Goal: Task Accomplishment & Management: Manage account settings

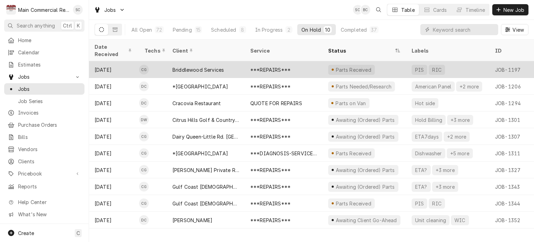
click at [246, 65] on div "***REPAIRS***" at bounding box center [284, 69] width 78 height 17
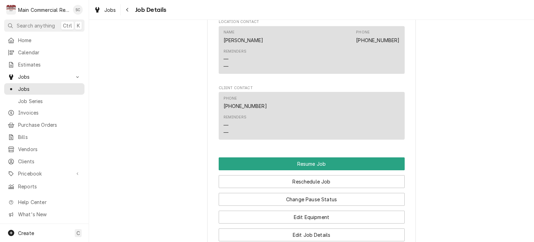
scroll to position [765, 0]
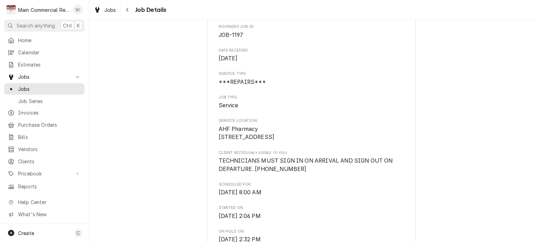
scroll to position [0, 0]
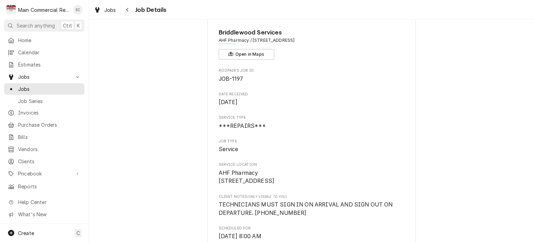
scroll to position [3, 0]
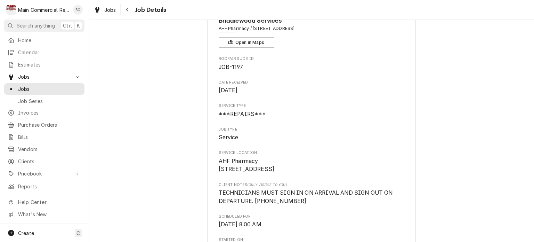
scroll to position [0, 0]
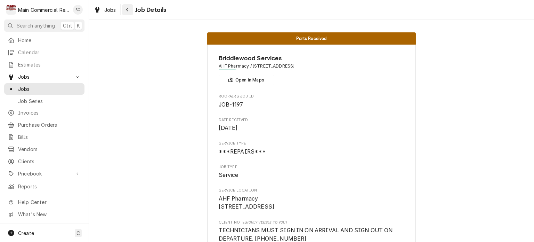
click at [128, 10] on icon "Navigate back" at bounding box center [127, 9] width 3 height 5
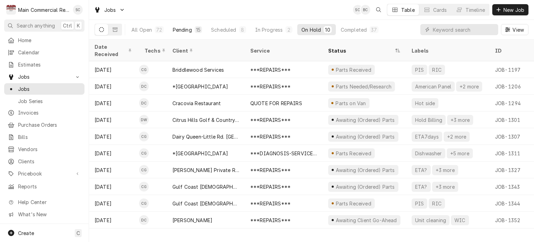
click at [196, 29] on div "15" at bounding box center [198, 29] width 5 height 7
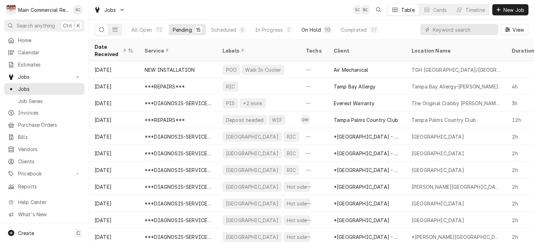
click at [310, 30] on div "On Hold" at bounding box center [311, 29] width 19 height 7
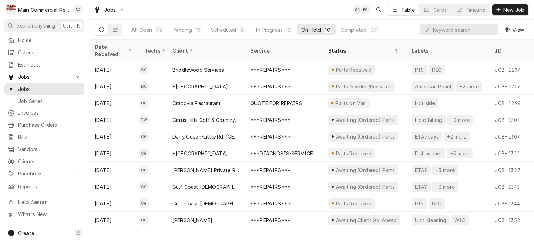
click at [328, 10] on div "Jobs SC BC Table Cards Timeline New Job" at bounding box center [311, 9] width 445 height 19
click at [389, 229] on div "Date Received Techs Client Service Status Labels ID Duration Location Name Job …" at bounding box center [311, 141] width 445 height 202
click at [389, 228] on div "Date Received Techs Client Service Status Labels ID Duration Location Name Job …" at bounding box center [311, 141] width 445 height 202
click at [270, 30] on div "In Progress" at bounding box center [269, 29] width 28 height 7
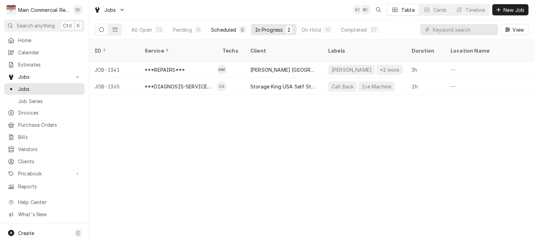
click at [218, 29] on div "Scheduled" at bounding box center [223, 29] width 25 height 7
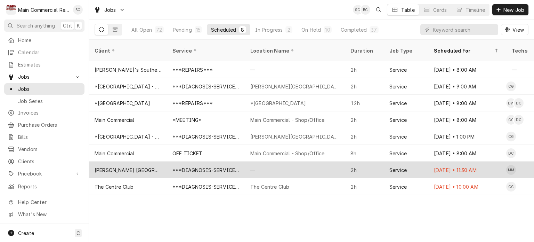
click at [273, 162] on div "—" at bounding box center [295, 169] width 100 height 17
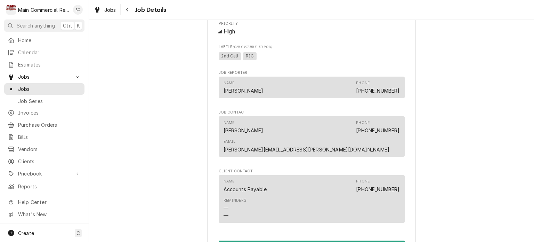
scroll to position [591, 0]
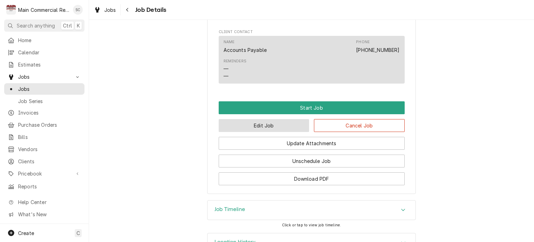
click at [281, 119] on button "Edit Job" at bounding box center [264, 125] width 91 height 13
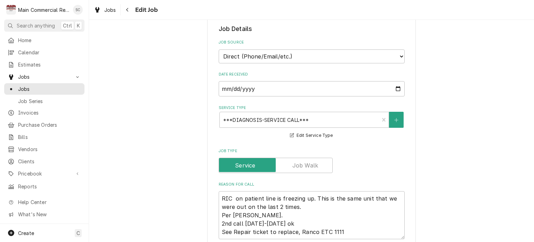
scroll to position [243, 0]
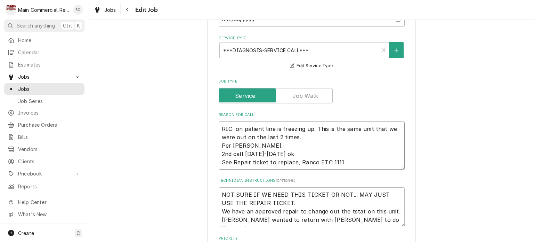
drag, startPoint x: 305, startPoint y: 137, endPoint x: 195, endPoint y: 126, distance: 111.2
click at [196, 126] on div "Use the fields below to edit this job: Client Details Client Mease Dunedin Hosp…" at bounding box center [311, 178] width 445 height 788
type textarea "x"
type textarea "Per David. 2nd call tomorrow-Tuesday ok See Repair ticket to replace, Ranco ETC…"
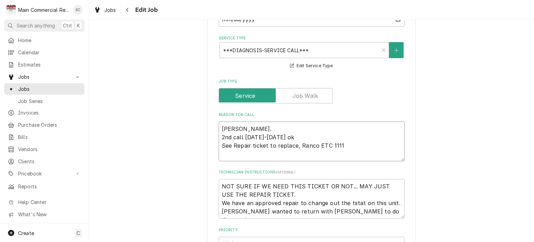
type textarea "x"
type textarea "B Per David. 2nd call tomorrow-Tuesday ok See Repair ticket to replace, Ranco E…"
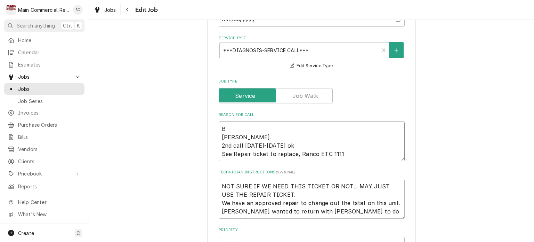
type textarea "x"
type textarea "Bl Per David. 2nd call tomorrow-Tuesday ok See Repair ticket to replace, Ranco …"
type textarea "x"
type textarea "Bla Per David. 2nd call tomorrow-Tuesday ok See Repair ticket to replace, Ranco…"
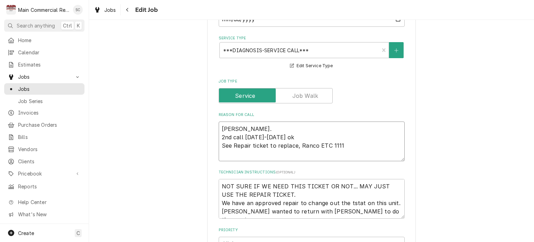
type textarea "x"
type textarea "Blas Per David. 2nd call tomorrow-Tuesday ok See Repair ticket to replace, Ranc…"
type textarea "x"
type textarea "Blast Per David. 2nd call tomorrow-Tuesday ok See Repair ticket to replace, Ran…"
type textarea "x"
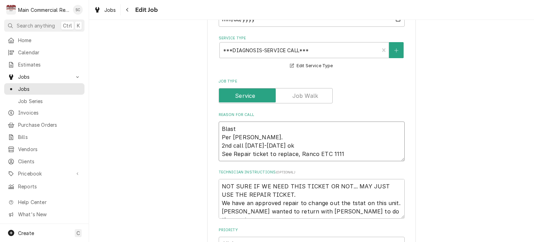
type textarea "Blast Per David. 2nd call tomorrow-Tuesday ok See Repair ticket to replace, Ran…"
type textarea "x"
type textarea "Blast F Per David. 2nd call tomorrow-Tuesday ok See Repair ticket to replace, R…"
type textarea "x"
type textarea "Blast Fr Per David. 2nd call tomorrow-Tuesday ok See Repair ticket to replace, …"
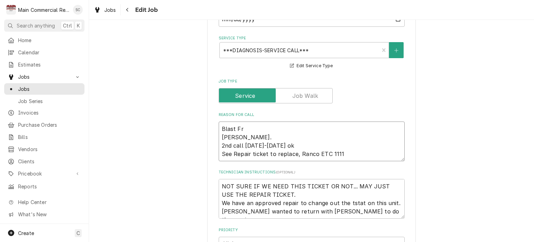
type textarea "x"
type textarea "Blast Fre Per David. 2nd call tomorrow-Tuesday ok See Repair ticket to replace,…"
type textarea "x"
type textarea "Blast Free Per David. 2nd call tomorrow-Tuesday ok See Repair ticket to replace…"
type textarea "x"
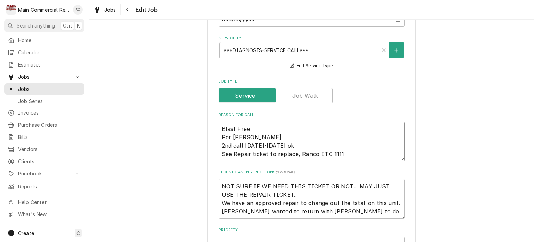
type textarea "Blast Freez Per David. 2nd call tomorrow-Tuesday ok See Repair ticket to replac…"
type textarea "x"
type textarea "Blast Freeze Per David. 2nd call tomorrow-Tuesday ok See Repair ticket to repla…"
type textarea "x"
type textarea "Blast Freezer Per David. 2nd call tomorrow-Tuesday ok See Repair ticket to repl…"
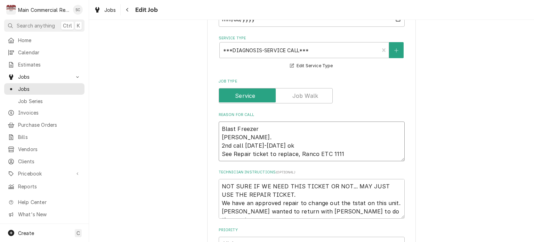
type textarea "x"
type textarea "Blast Freezer Per David. 2nd call tomorrow-Tuesday ok See Repair ticket to repl…"
type textarea "x"
type textarea "Blast Freezer n Per David. 2nd call tomorrow-Tuesday ok See Repair ticket to re…"
type textarea "x"
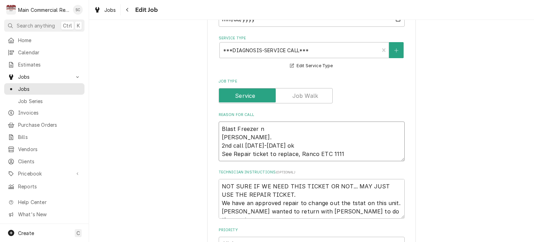
type textarea "Blast Freezer ne Per David. 2nd call tomorrow-Tuesday ok See Repair ticket to r…"
type textarea "x"
type textarea "Blast Freezer nee Per David. 2nd call tomorrow-Tuesday ok See Repair ticket to …"
type textarea "x"
type textarea "Blast Freezer need Per David. 2nd call tomorrow-Tuesday ok See Repair ticket to…"
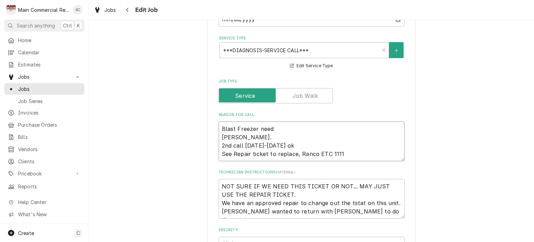
type textarea "x"
type textarea "Blast Freezer needs Per David. 2nd call tomorrow-Tuesday ok See Repair ticket t…"
type textarea "x"
type textarea "Blast Freezer needs Per David. 2nd call tomorrow-Tuesday ok See Repair ticket t…"
type textarea "x"
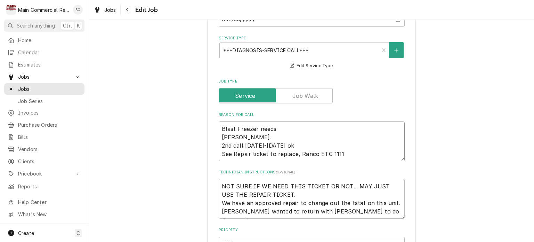
type textarea "Blast Freezer needs t Per David. 2nd call tomorrow-Tuesday ok See Repair ticket…"
type textarea "x"
type textarea "Blast Freezer needs to Per David. 2nd call tomorrow-Tuesday ok See Repair ticke…"
type textarea "x"
type textarea "Blast Freezer needs to Per David. 2nd call tomorrow-Tuesday ok See Repair ticke…"
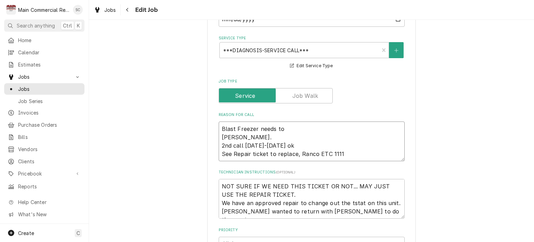
type textarea "x"
type textarea "Blast Freezer needs to b Per David. 2nd call tomorrow-Tuesday ok See Repair tic…"
type textarea "x"
type textarea "Blast Freezer needs to be Per David. 2nd call tomorrow-Tuesday ok See Repair ti…"
type textarea "x"
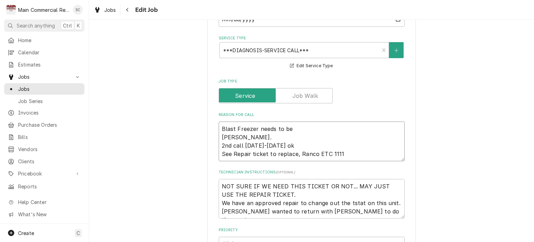
type textarea "Blast Freezer needs to be Per David. 2nd call tomorrow-Tuesday ok See Repair ti…"
type textarea "x"
type textarea "Blast Freezer needs to be l Per David. 2nd call tomorrow-Tuesday ok See Repair …"
type textarea "x"
type textarea "Blast Freezer needs to be lo Per David. 2nd call tomorrow-Tuesday ok See Repair…"
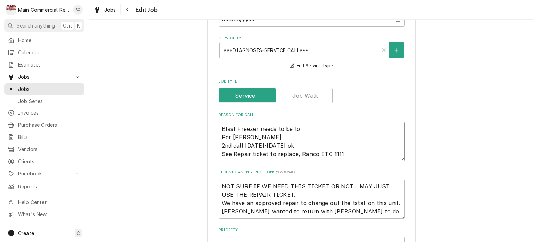
type textarea "x"
type textarea "Blast Freezer needs to be loo Per David. 2nd call tomorrow-Tuesday ok See Repai…"
type textarea "x"
type textarea "Blast Freezer needs to be look Per David. 2nd call tomorrow-Tuesday ok See Repa…"
type textarea "x"
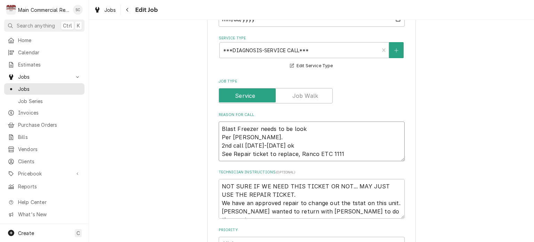
type textarea "Blast Freezer needs to be looke Per David. 2nd call tomorrow-Tuesday ok See Rep…"
type textarea "x"
type textarea "Blast Freezer needs to be looked Per David. 2nd call tomorrow-Tuesday ok See Re…"
type textarea "x"
type textarea "Blast Freezer needs to be looked Per David. 2nd call tomorrow-Tuesday ok See Re…"
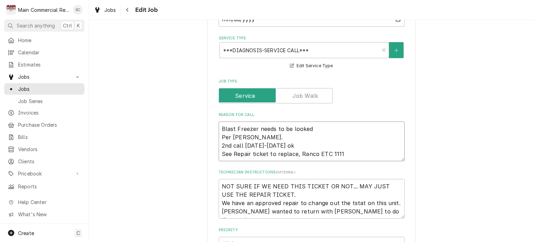
type textarea "x"
type textarea "Blast Freezer needs to be looked a Per David. 2nd call tomorrow-Tuesday ok See …"
type textarea "x"
type textarea "Blast Freezer needs to be looked at Per David. 2nd call tomorrow-Tuesday ok See…"
type textarea "x"
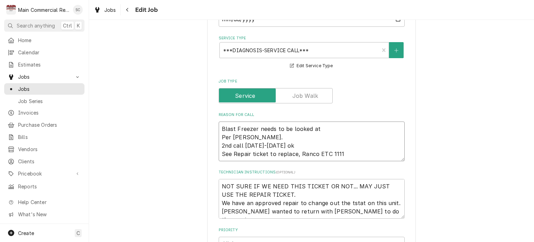
type textarea "Blast Freezer needs to be looked at Per David. 2nd call tomorrow-Tuesday ok See…"
type textarea "x"
type textarea "Blast Freezer needs to be looked at w Per David. 2nd call tomorrow-Tuesday ok S…"
type textarea "x"
type textarea "Blast Freezer needs to be looked at wh Per David. 2nd call tomorrow-Tuesday ok …"
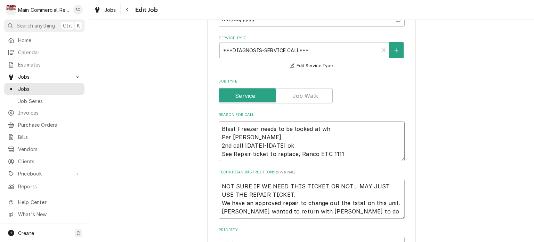
type textarea "x"
type textarea "Blast Freezer needs to be looked at whi Per David. 2nd call tomorrow-Tuesday ok…"
type textarea "x"
type textarea "Blast Freezer needs to be looked at whil Per David. 2nd call tomorrow-Tuesday o…"
type textarea "x"
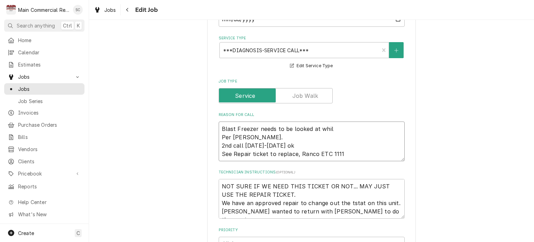
type textarea "Blast Freezer needs to be looked at while Per David. 2nd call tomorrow-Tuesday …"
type textarea "x"
type textarea "Blast Freezer needs to be looked at while Per David. 2nd call tomorrow-Tuesday …"
type textarea "x"
type textarea "Blast Freezer needs to be looked at while o Per David. 2nd call tomorrow-Tuesda…"
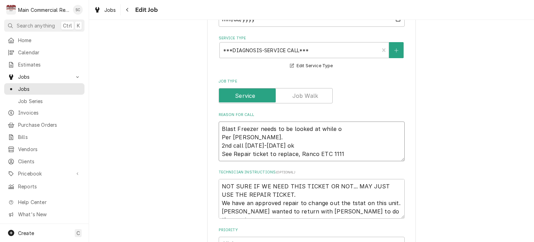
type textarea "x"
type textarea "Blast Freezer needs to be looked at while on Per David. 2nd call tomorrow-Tuesd…"
type textarea "x"
type textarea "Blast Freezer needs to be looked at while ons Per David. 2nd call tomorrow-Tues…"
type textarea "x"
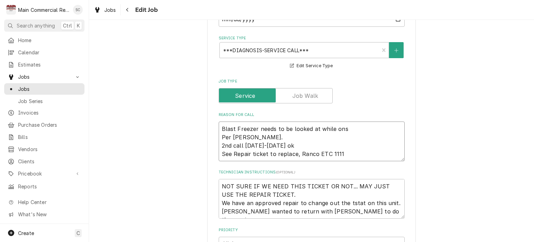
type textarea "Blast Freezer needs to be looked at while onsi Per David. 2nd call tomorrow-Tue…"
type textarea "x"
type textarea "Blast Freezer needs to be looked at while onsit Per David. 2nd call tomorrow-Tu…"
type textarea "x"
type textarea "Blast Freezer needs to be looked at while onsite Per David. 2nd call tomorrow-T…"
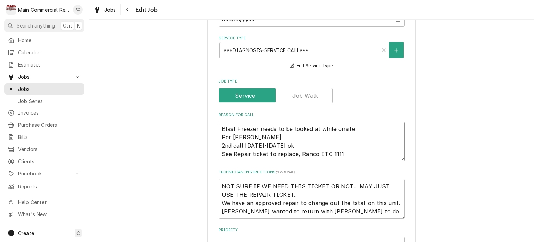
type textarea "x"
type textarea "Blast Freezer needs to be looked at while onsite. Per David. 2nd call tomorrow-…"
type textarea "x"
type textarea "Blast Freezer needs to be looked at while onsite. Per David. 2nd call tomorrow-…"
drag, startPoint x: 278, startPoint y: 145, endPoint x: 207, endPoint y: 146, distance: 71.6
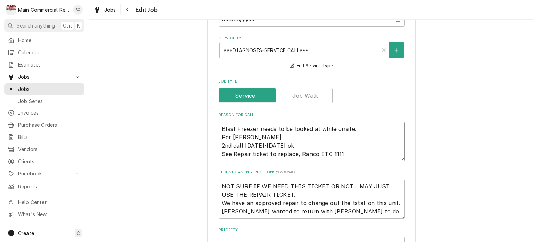
click at [207, 146] on div "Use the fields below to edit this job: Client Details Client Mease Dunedin Hosp…" at bounding box center [311, 174] width 209 height 768
type textarea "x"
type textarea "Blast Freezer needs to be looked at while onsite. Per David."
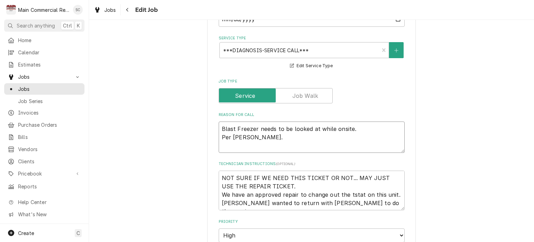
type textarea "x"
type textarea "Blast Freezer needs to be looked at while onsite. Per David."
drag, startPoint x: 316, startPoint y: 198, endPoint x: 195, endPoint y: 180, distance: 122.4
click at [195, 180] on div "Use the fields below to edit this job: Client Details Client Mease Dunedin Hosp…" at bounding box center [311, 169] width 445 height 771
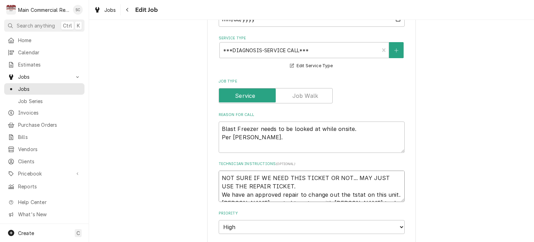
type textarea "x"
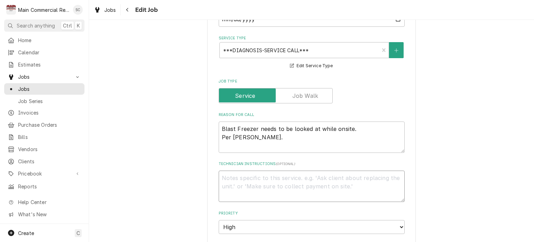
type textarea "x"
click at [316, 179] on textarea "Technician Instructions ( optional )" at bounding box center [312, 185] width 186 height 31
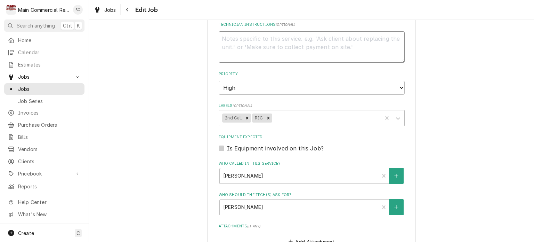
scroll to position [546, 0]
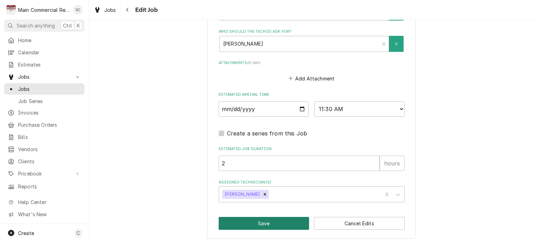
click at [287, 224] on button "Save" at bounding box center [264, 223] width 91 height 13
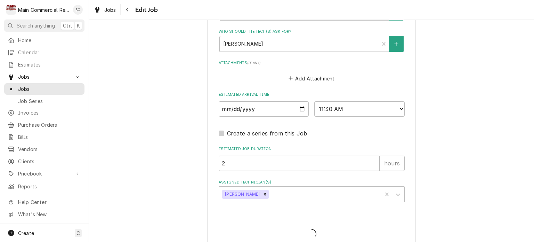
type textarea "x"
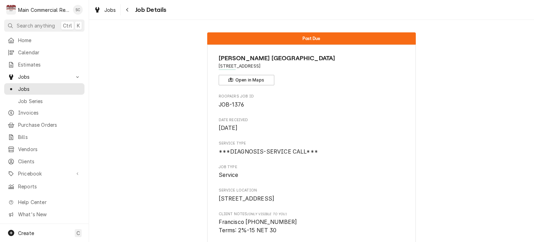
click at [105, 13] on div "Jobs" at bounding box center [105, 10] width 25 height 9
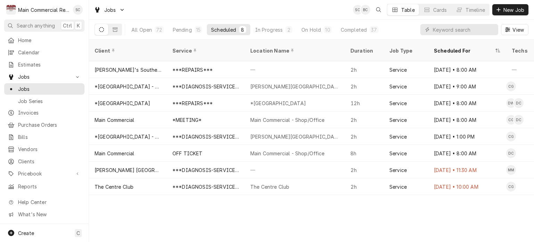
click at [368, 215] on div "Client Service Location Name Duration Job Type Scheduled For Techs Status Label…" at bounding box center [311, 141] width 445 height 202
click at [374, 218] on div "Client Service Location Name Duration Job Type Scheduled For Techs Status Label…" at bounding box center [311, 141] width 445 height 202
click at [367, 203] on div "Client Service Location Name Duration Job Type Scheduled For Techs Status Label…" at bounding box center [311, 141] width 445 height 202
click at [285, 226] on div "Client Service Location Name Duration Job Type Scheduled For Techs Status Label…" at bounding box center [311, 141] width 445 height 202
